Goal: Task Accomplishment & Management: Manage account settings

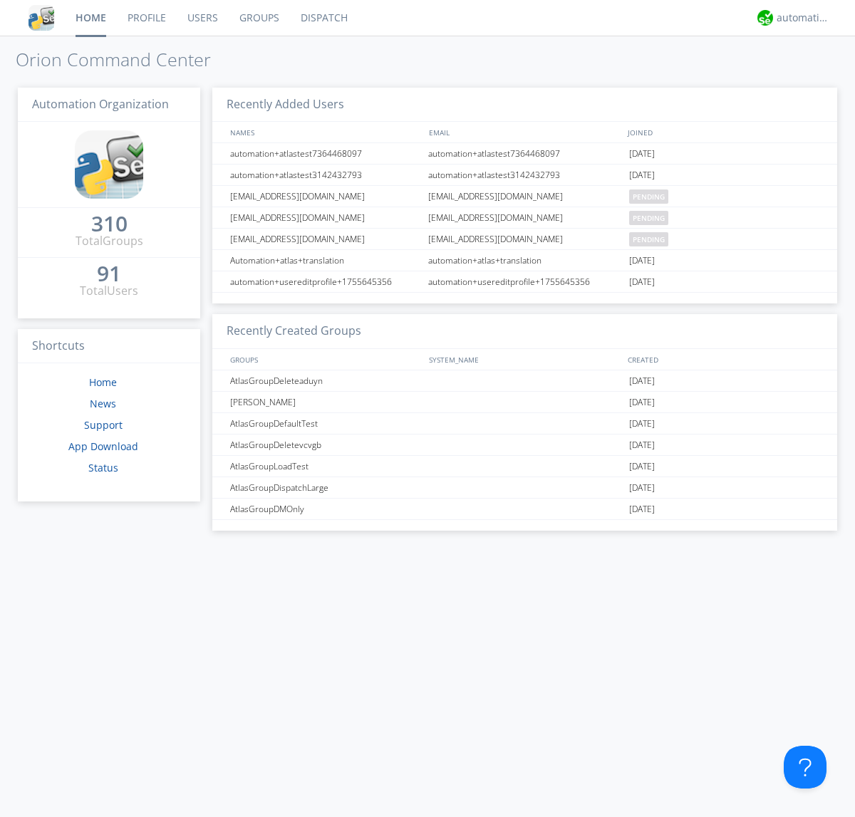
click at [202, 18] on link "Users" at bounding box center [203, 18] width 52 height 36
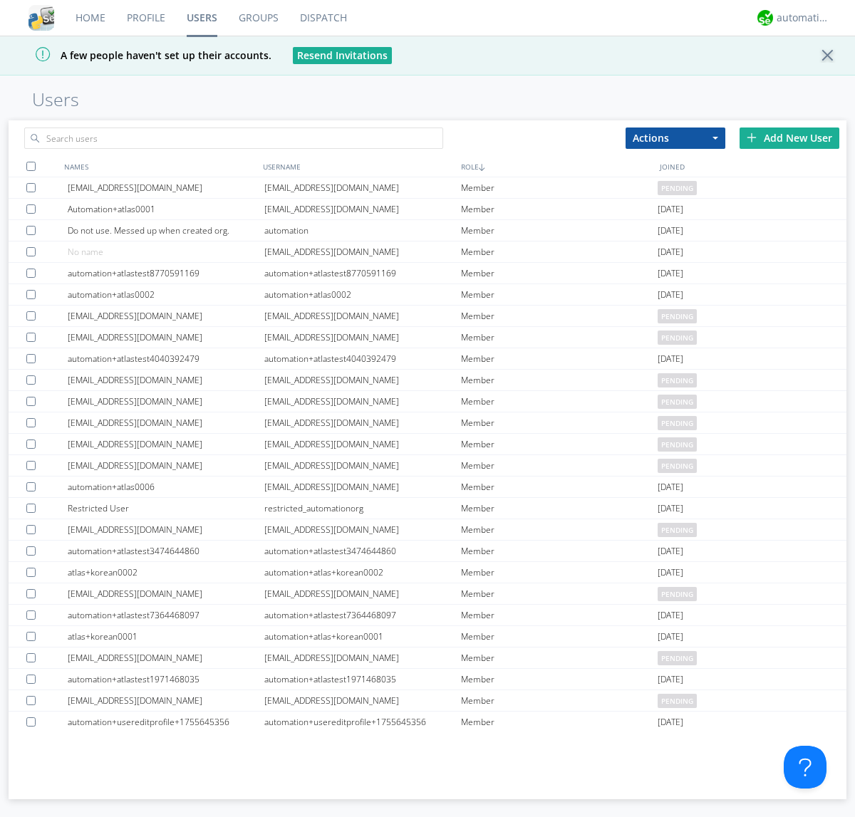
click at [790, 138] on div "Add New User" at bounding box center [790, 138] width 100 height 21
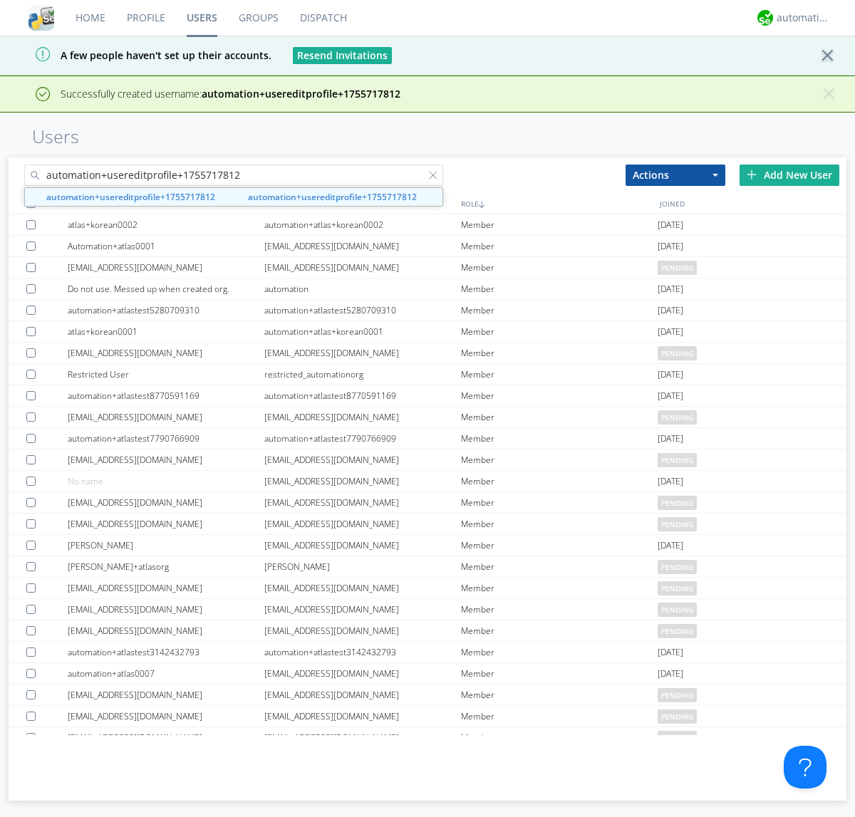
type input "automation+usereditprofile+1755717812"
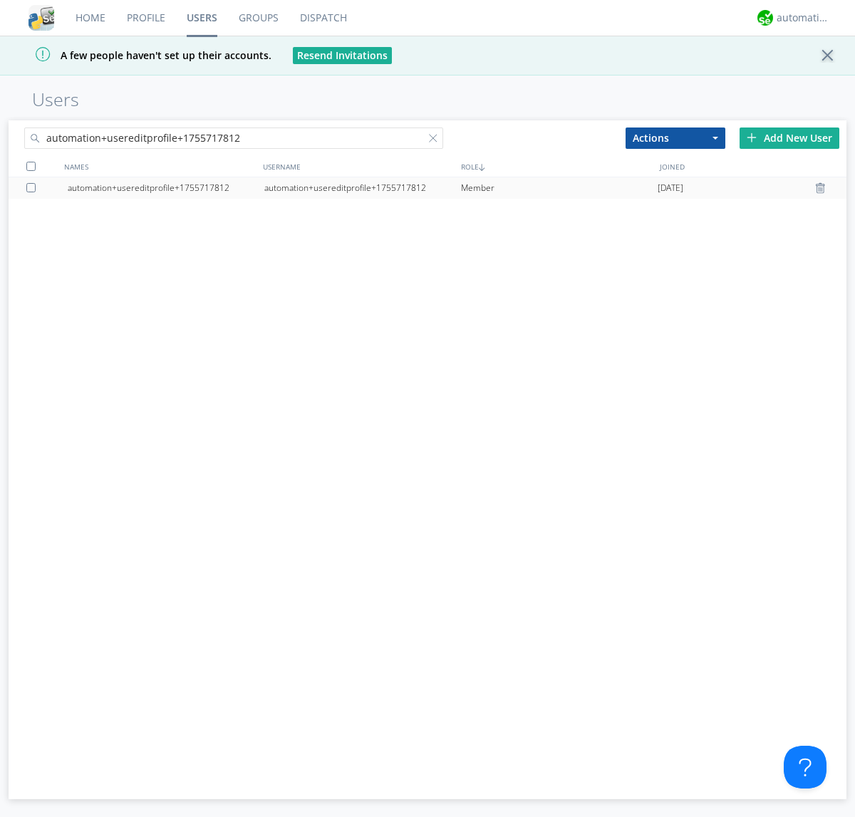
click at [362, 187] on div "automation+usereditprofile+1755717812" at bounding box center [362, 187] width 197 height 21
